Goal: Task Accomplishment & Management: Manage account settings

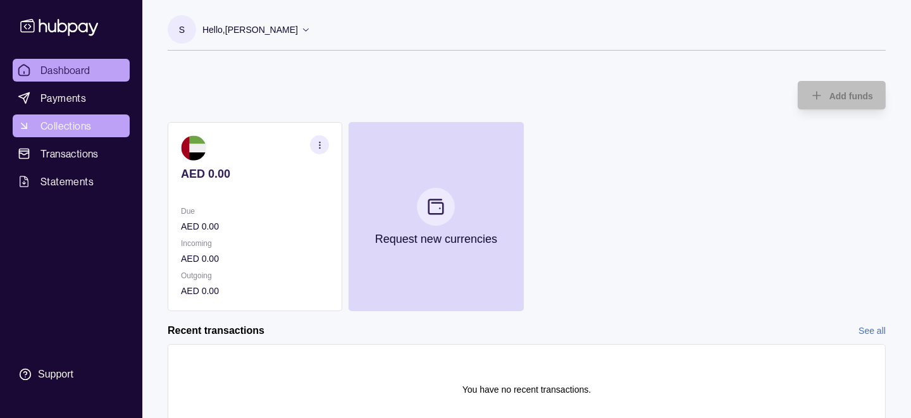
click at [52, 124] on span "Collections" at bounding box center [65, 125] width 51 height 15
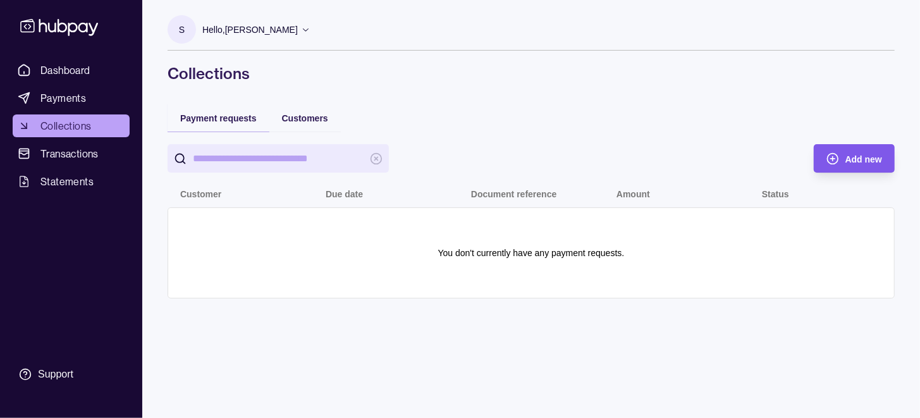
click at [854, 154] on span "Add new" at bounding box center [863, 159] width 37 height 10
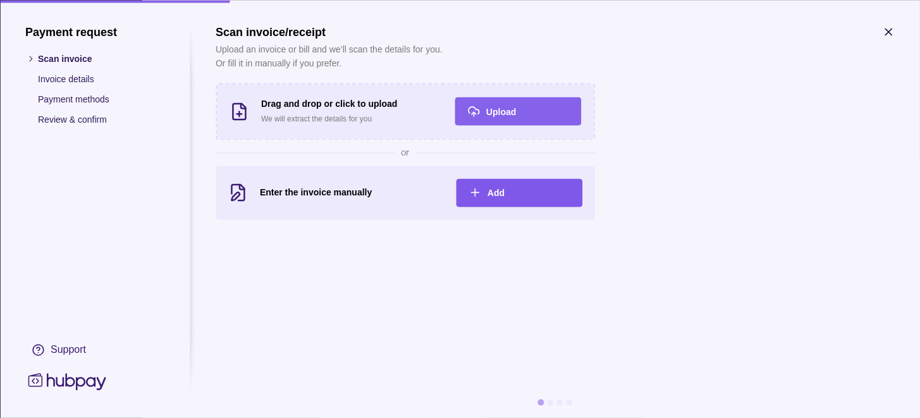
click at [498, 190] on span "Add" at bounding box center [496, 193] width 17 height 10
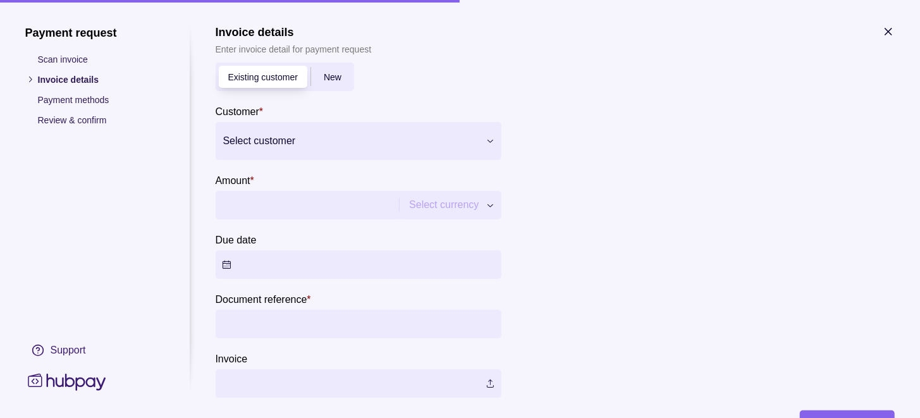
click at [332, 79] on span "New" at bounding box center [333, 78] width 18 height 10
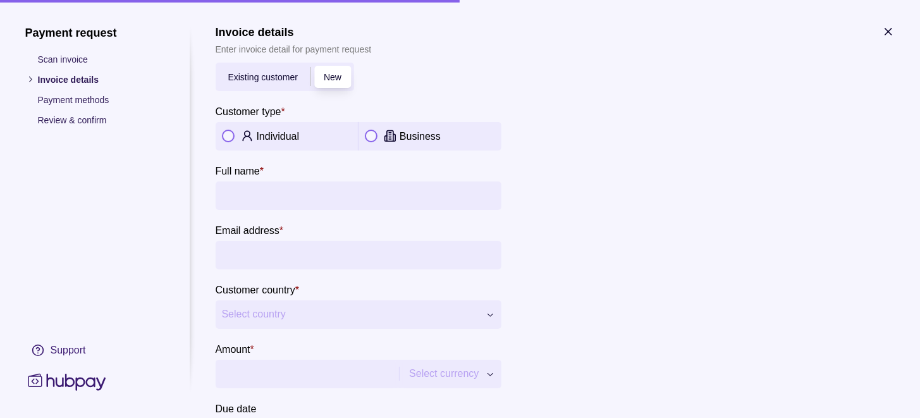
click at [243, 138] on icon at bounding box center [247, 139] width 8 height 4
click at [286, 188] on input "Full name *" at bounding box center [358, 195] width 273 height 28
type input "**********"
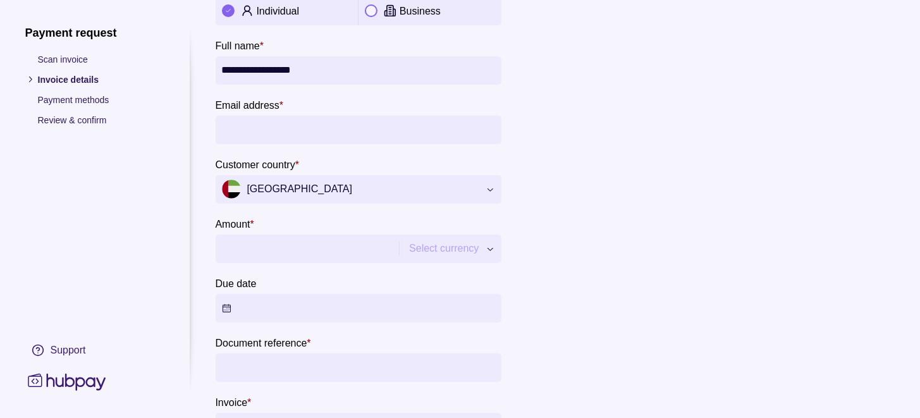
click at [282, 138] on input "Email address *" at bounding box center [358, 129] width 273 height 28
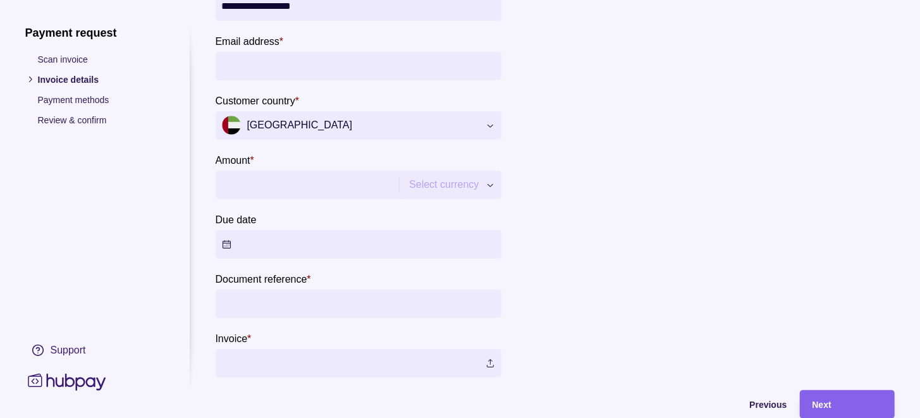
scroll to position [230, 0]
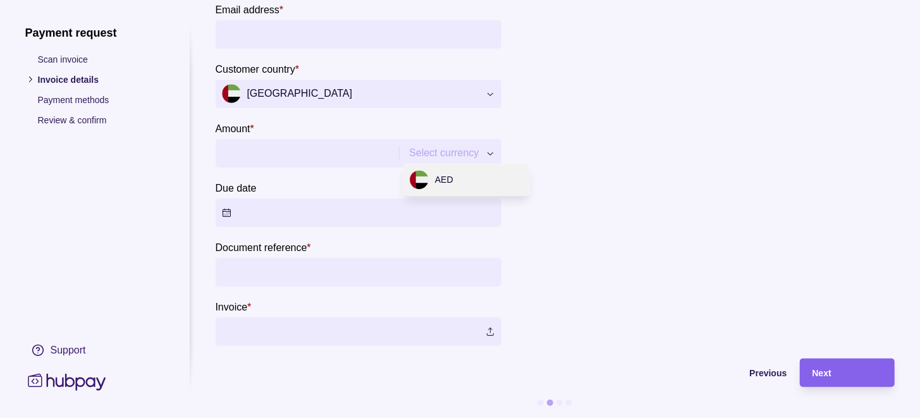
click at [488, 417] on div "**********" at bounding box center [460, 418] width 920 height 0
click at [768, 417] on div "**********" at bounding box center [460, 418] width 920 height 0
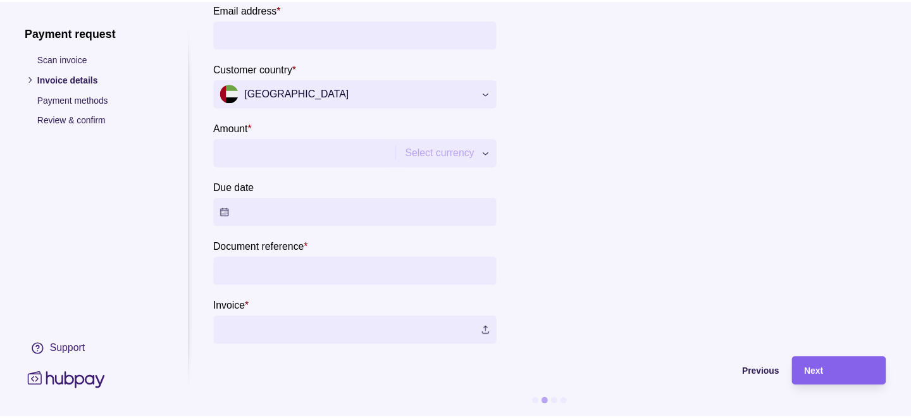
scroll to position [0, 0]
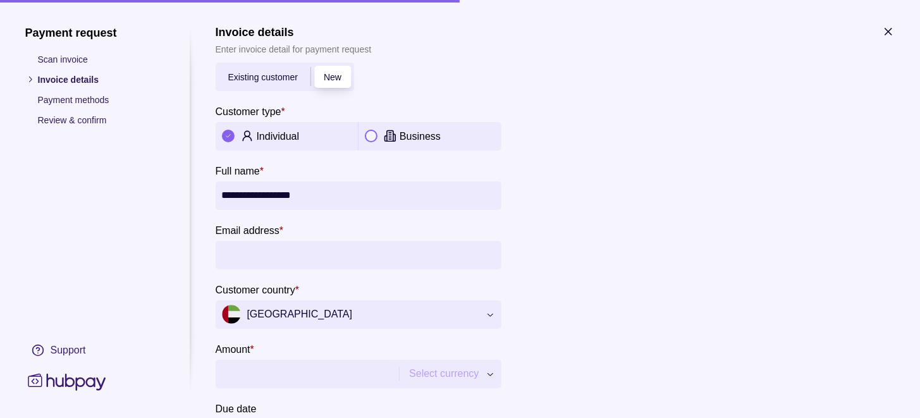
click at [887, 32] on icon "button" at bounding box center [888, 31] width 6 height 6
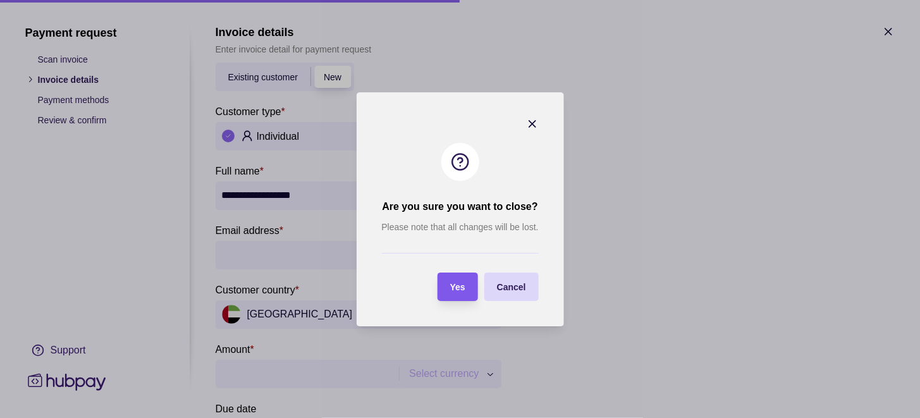
click at [461, 289] on span "Yes" at bounding box center [457, 287] width 15 height 10
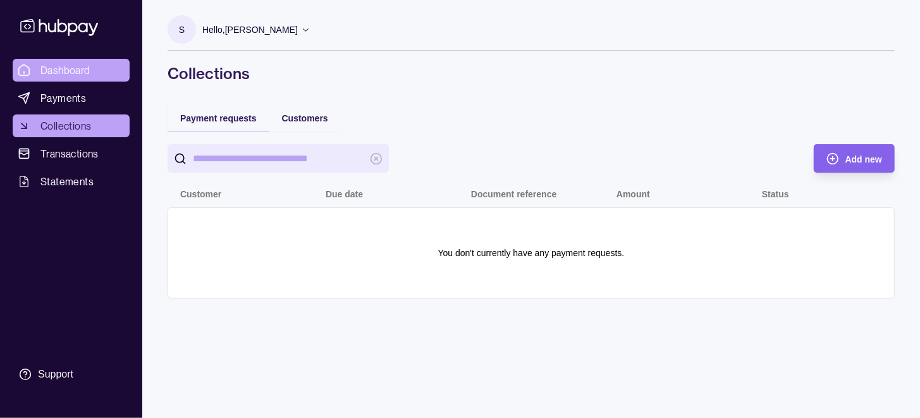
click at [62, 74] on span "Dashboard" at bounding box center [65, 70] width 50 height 15
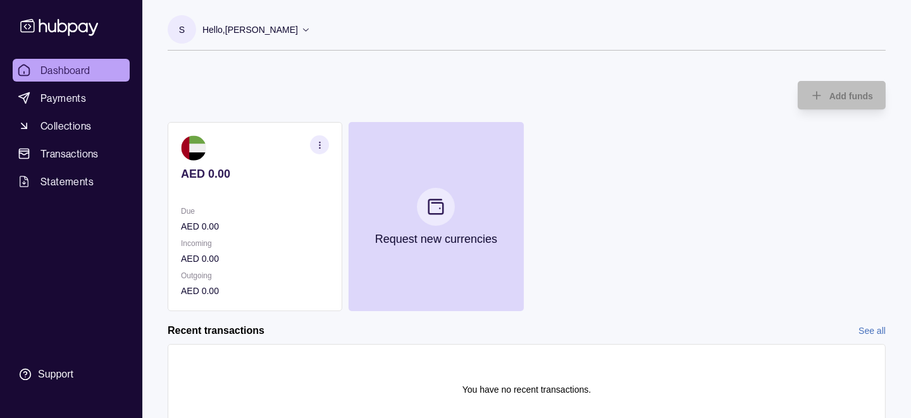
drag, startPoint x: 761, startPoint y: 2, endPoint x: 594, endPoint y: 121, distance: 204.9
click at [594, 121] on div "Add funds AED 0.00 Due AED 0.00 Incoming AED 0.00 Outgoing AED 0.00 Request new…" at bounding box center [527, 189] width 718 height 243
click at [77, 180] on span "Statements" at bounding box center [66, 181] width 53 height 15
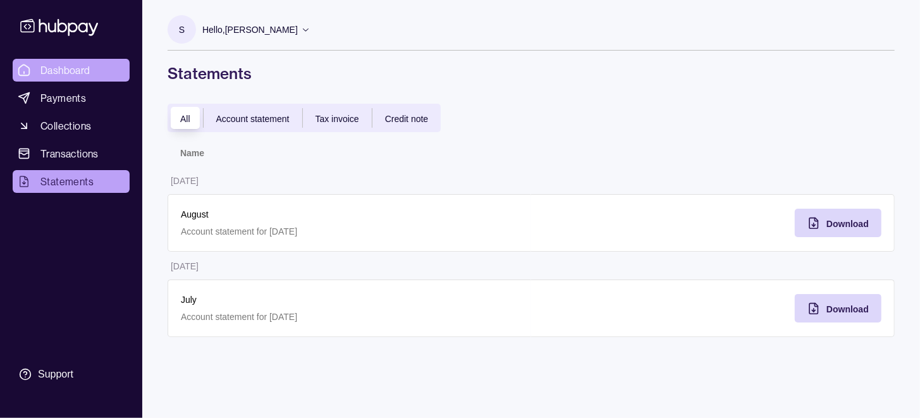
click at [44, 66] on span "Dashboard" at bounding box center [65, 70] width 50 height 15
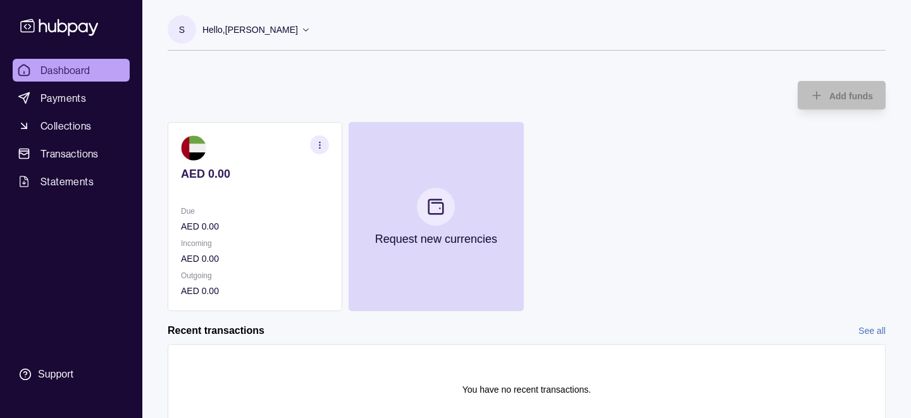
click at [281, 30] on div "Hello, [PERSON_NAME]" at bounding box center [256, 29] width 108 height 27
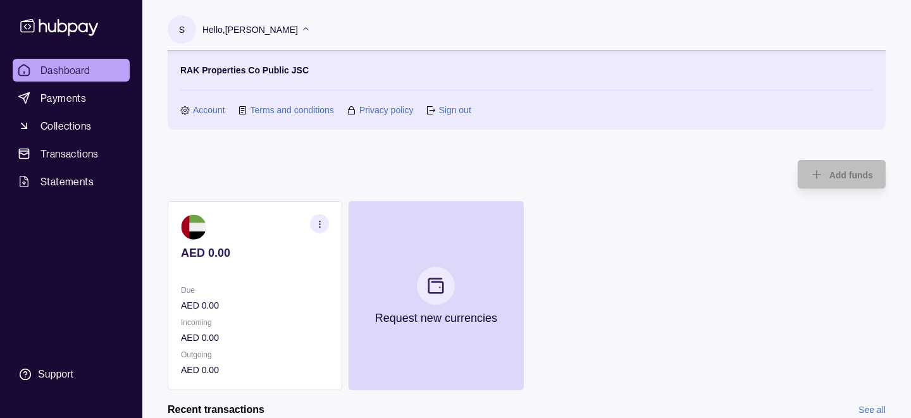
click at [449, 117] on div "RAK Properties Co Public JSC Account Terms and conditions Privacy policy Sign o…" at bounding box center [527, 90] width 718 height 79
click at [448, 113] on link "Sign out" at bounding box center [454, 110] width 32 height 14
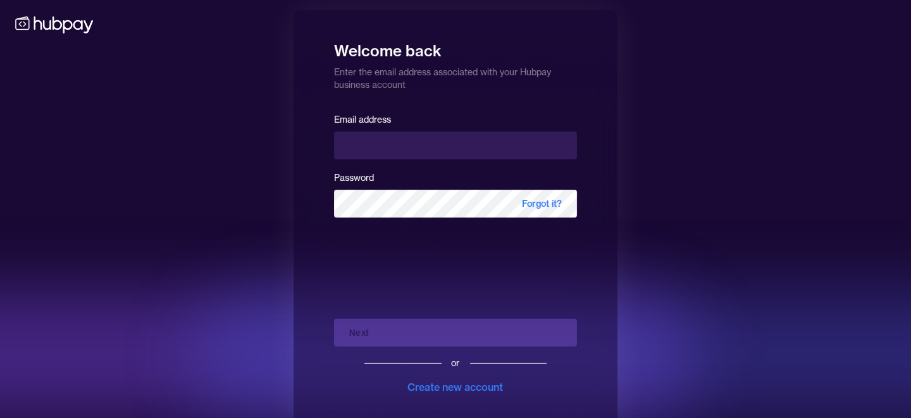
drag, startPoint x: 835, startPoint y: 0, endPoint x: 835, endPoint y: 241, distance: 240.9
click at [835, 241] on div "Welcome back Enter the email address associated with your Hubpay business accou…" at bounding box center [455, 219] width 911 height 438
